Goal: Find specific page/section: Find specific page/section

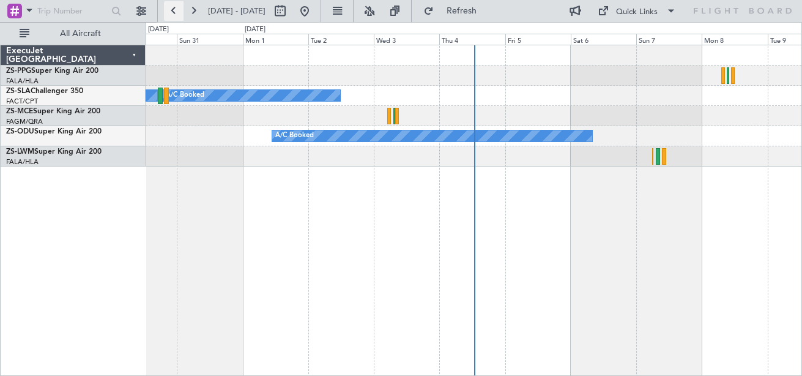
click at [174, 15] on button at bounding box center [174, 11] width 20 height 20
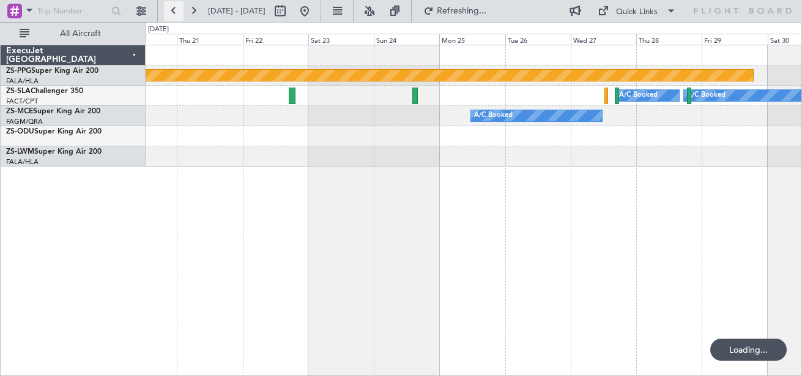
click at [174, 15] on button at bounding box center [174, 11] width 20 height 20
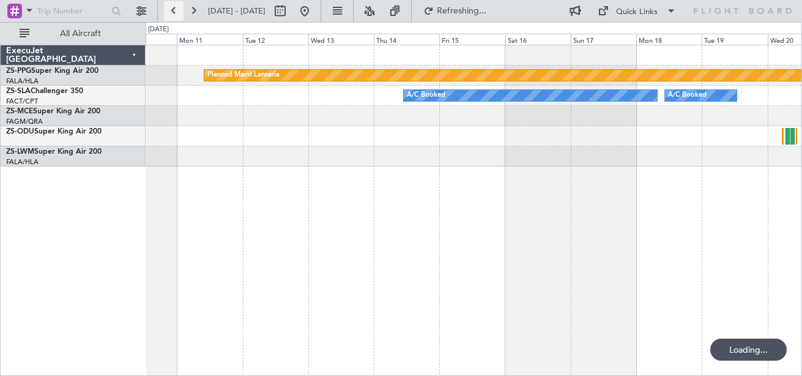
click at [174, 15] on button at bounding box center [174, 11] width 20 height 20
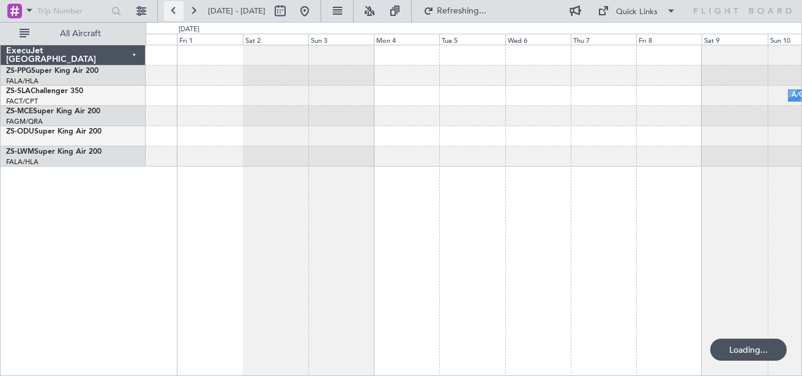
click at [169, 9] on button at bounding box center [174, 11] width 20 height 20
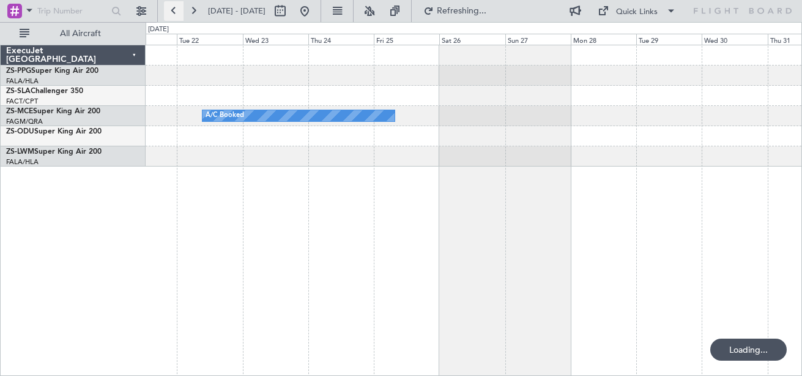
click at [169, 9] on button at bounding box center [174, 11] width 20 height 20
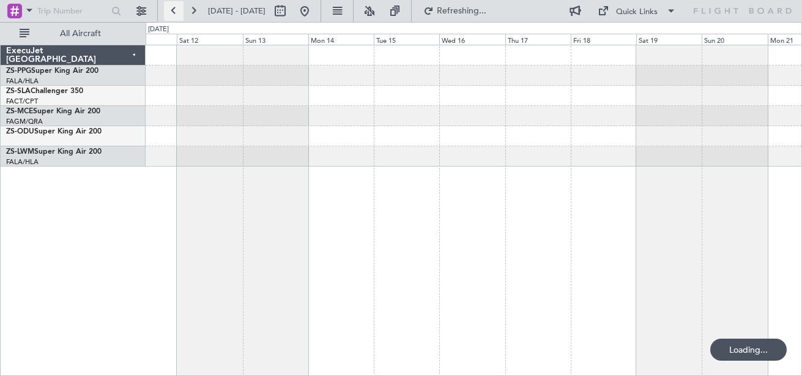
click at [169, 9] on button at bounding box center [174, 11] width 20 height 20
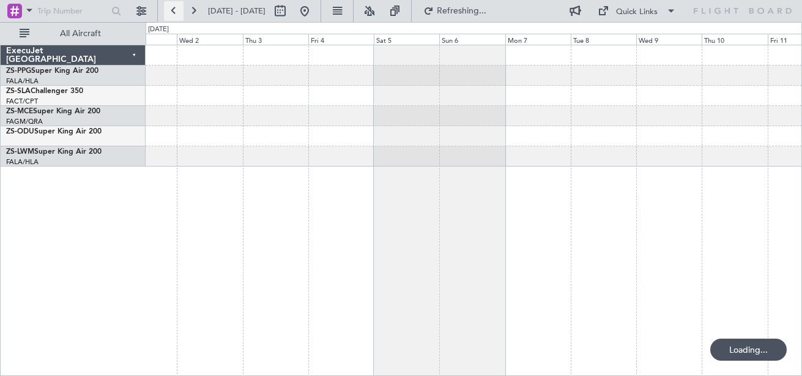
click at [169, 9] on button at bounding box center [174, 11] width 20 height 20
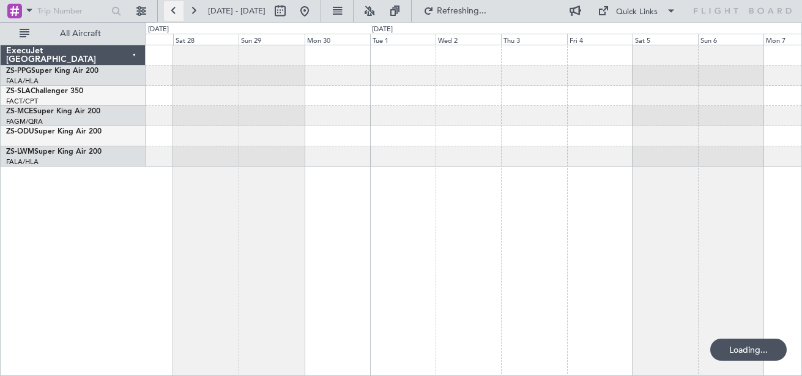
click at [169, 9] on button at bounding box center [174, 11] width 20 height 20
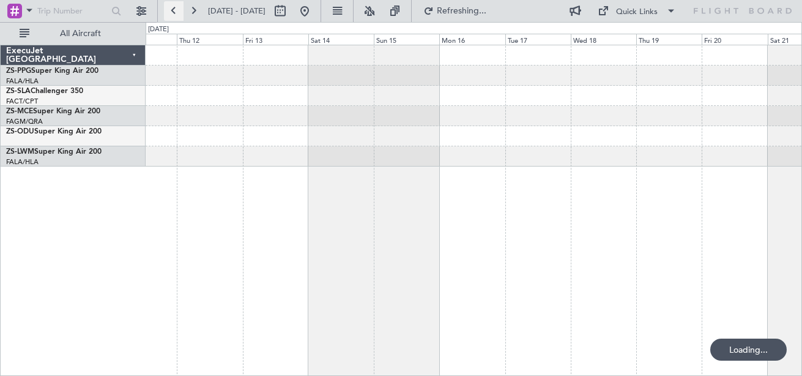
click at [169, 9] on button at bounding box center [174, 11] width 20 height 20
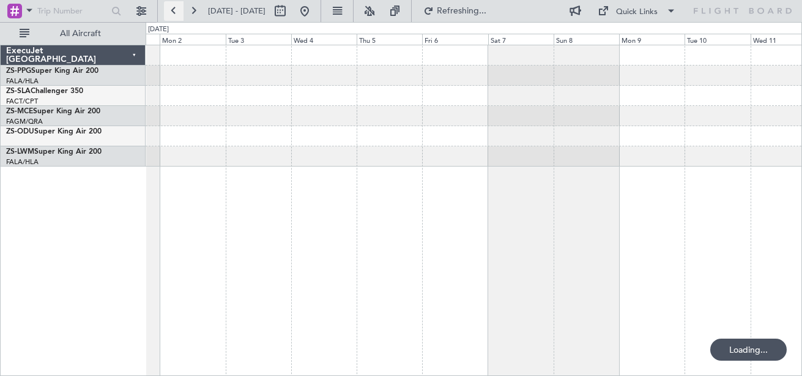
click at [169, 9] on button at bounding box center [174, 11] width 20 height 20
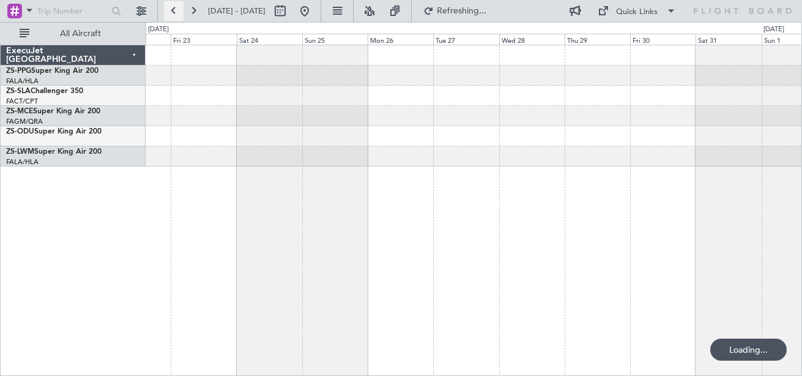
click at [169, 9] on button at bounding box center [174, 11] width 20 height 20
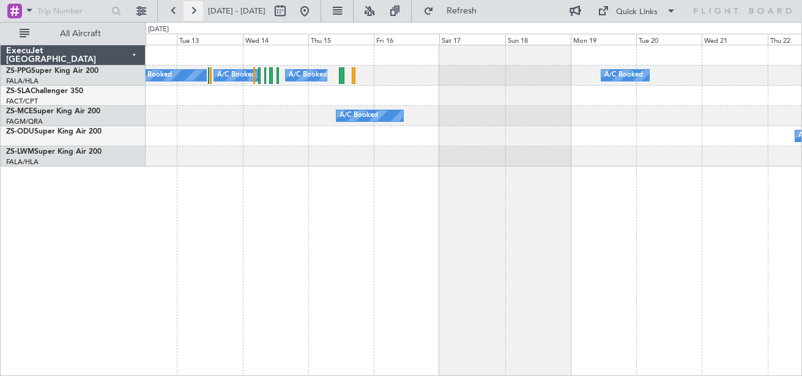
click at [191, 12] on button at bounding box center [194, 11] width 20 height 20
